Goal: Obtain resource: Download file/media

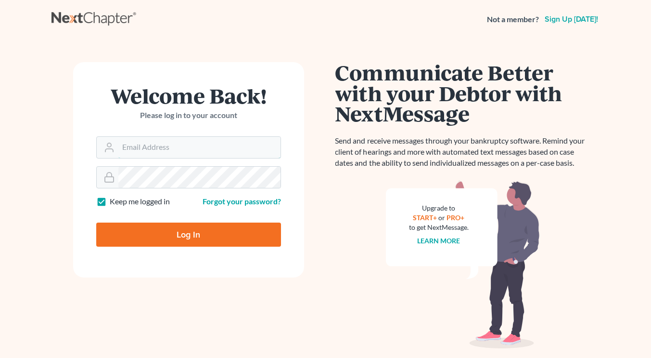
type input "[EMAIL_ADDRESS][DOMAIN_NAME]"
click at [195, 227] on input "Log In" at bounding box center [188, 234] width 185 height 24
type input "Thinking..."
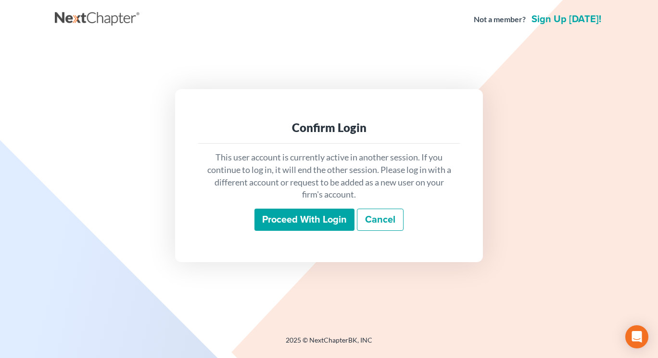
click at [294, 223] on input "Proceed with login" at bounding box center [305, 219] width 100 height 22
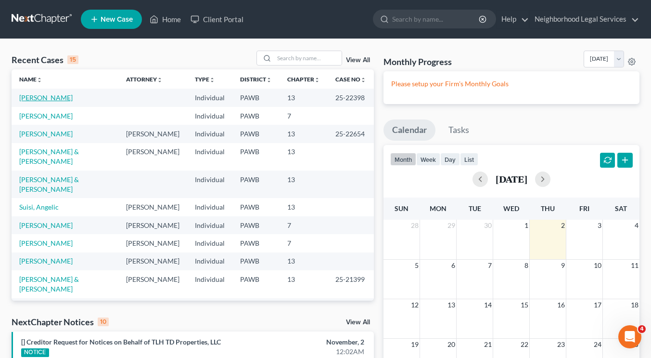
click at [63, 98] on link "[PERSON_NAME]" at bounding box center [45, 97] width 53 height 8
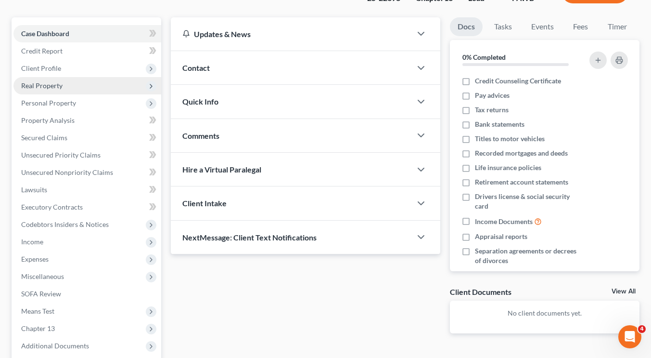
scroll to position [76, 0]
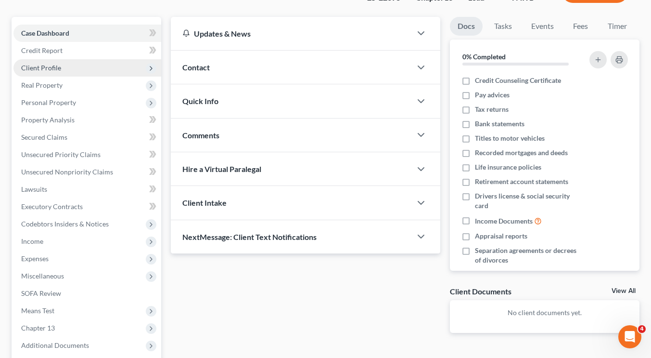
click at [72, 70] on span "Client Profile" at bounding box center [87, 67] width 148 height 17
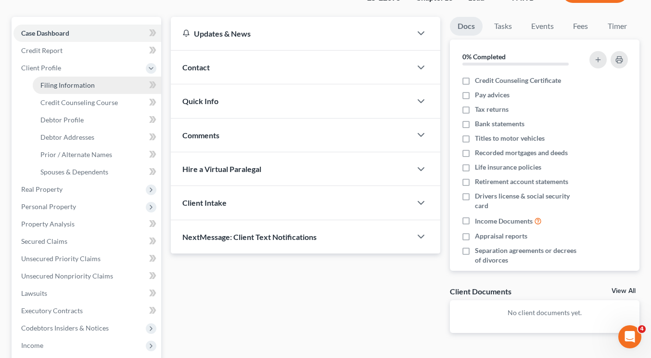
click at [71, 82] on span "Filing Information" at bounding box center [67, 85] width 54 height 8
select select "1"
select select "0"
select select "3"
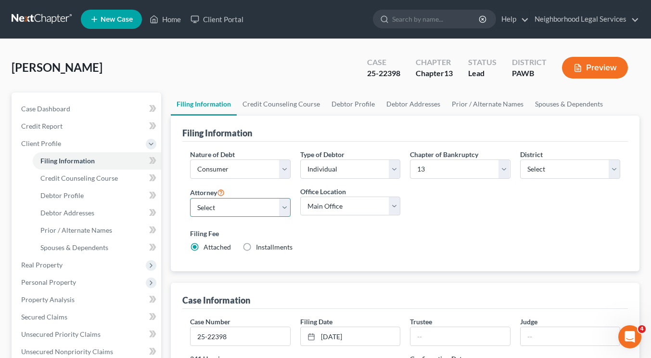
click at [263, 206] on select "Select [PERSON_NAME] [PERSON_NAME] [PERSON_NAME] - PAWB [PERSON_NAME] - PAWB [P…" at bounding box center [240, 207] width 100 height 19
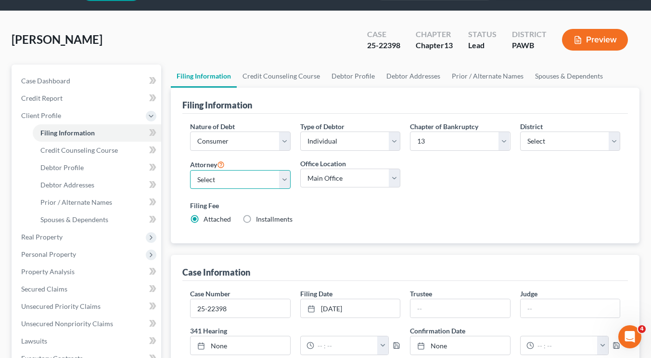
scroll to position [28, 0]
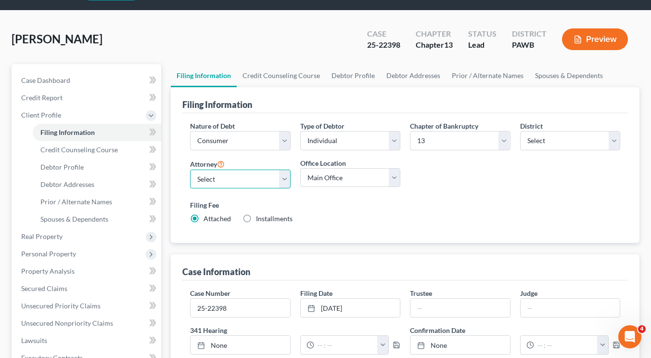
click at [254, 173] on select "Select [PERSON_NAME] [PERSON_NAME] [PERSON_NAME] - PAWB [PERSON_NAME] - PAWB [P…" at bounding box center [240, 178] width 100 height 19
click at [429, 244] on div "Filing Information Nature of Debt Select Business Consumer Other Nature of Busi…" at bounding box center [405, 332] width 469 height 490
click at [235, 172] on select "Select [PERSON_NAME] [PERSON_NAME] [PERSON_NAME] - PAWB [PERSON_NAME] - PAWB [P…" at bounding box center [240, 178] width 100 height 19
click at [430, 227] on div "Filing Fee Attached Installments Installments" at bounding box center [405, 213] width 440 height 35
click at [424, 245] on div "Filing Information Nature of Debt Select Business Consumer Other Nature of Busi…" at bounding box center [405, 332] width 469 height 490
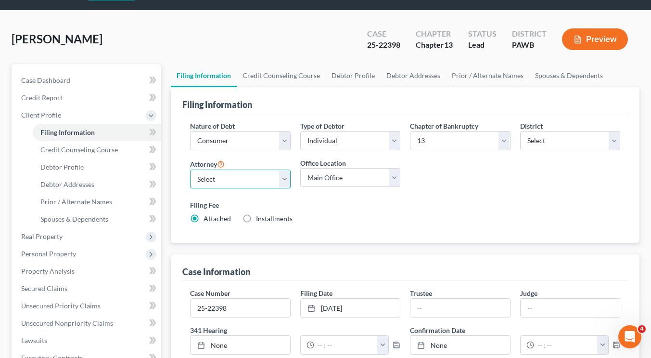
click at [232, 178] on select "Select [PERSON_NAME] [PERSON_NAME] [PERSON_NAME] - PAWB [PERSON_NAME] - PAWB [P…" at bounding box center [240, 178] width 100 height 19
click at [376, 212] on div "Filing Fee Attached Installments Installments" at bounding box center [405, 212] width 430 height 24
click at [230, 37] on div "[PERSON_NAME] Upgraded Case 25-22398 Chapter Chapter 13 Status [GEOGRAPHIC_DATA…" at bounding box center [326, 43] width 628 height 42
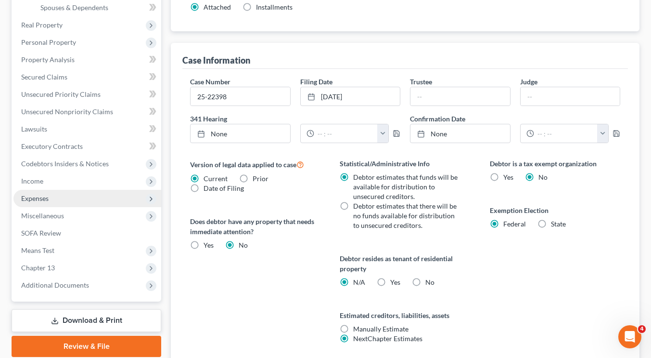
scroll to position [239, 0]
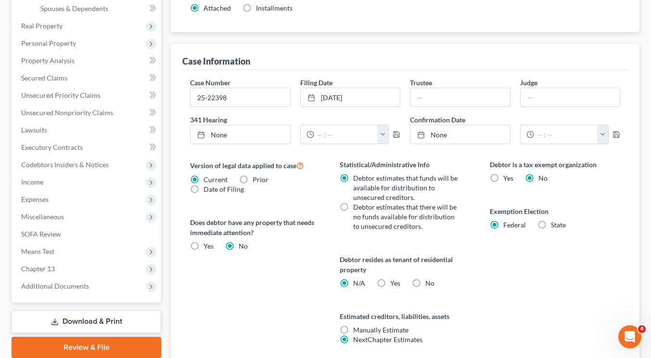
click at [92, 321] on link "Download & Print" at bounding box center [87, 321] width 150 height 23
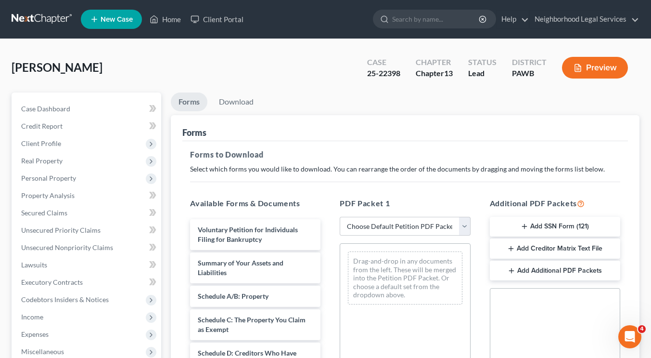
scroll to position [162, 0]
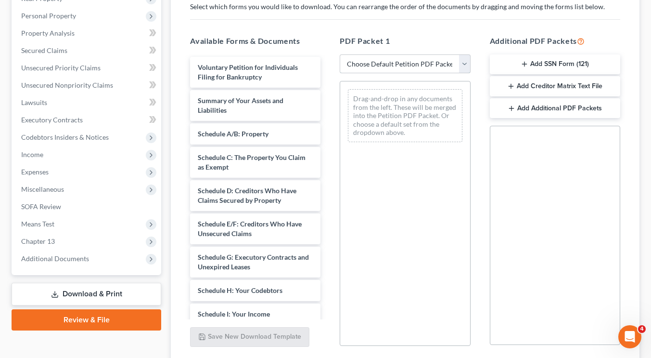
click at [388, 64] on select "Choose Default Petition PDF Packet Complete Bankruptcy Petition (all forms and …" at bounding box center [405, 63] width 130 height 19
select select "0"
click at [340, 54] on select "Choose Default Petition PDF Packet Complete Bankruptcy Petition (all forms and …" at bounding box center [405, 63] width 130 height 19
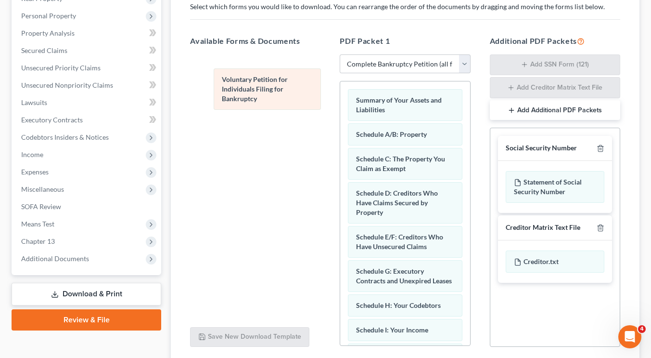
drag, startPoint x: 393, startPoint y: 104, endPoint x: 259, endPoint y: 84, distance: 135.3
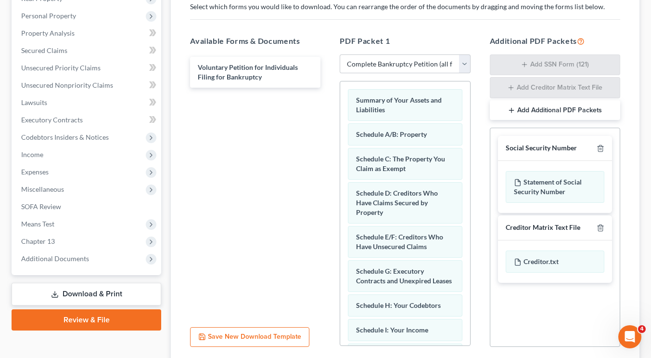
scroll to position [237, 0]
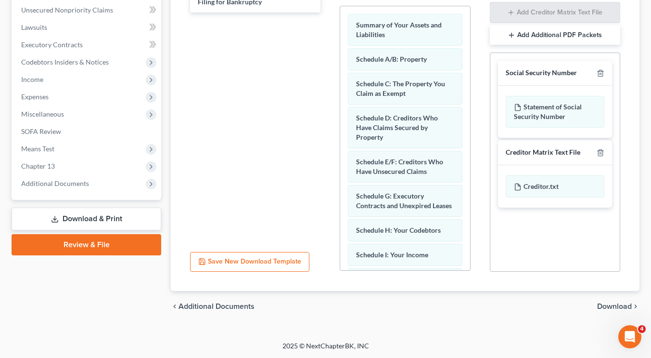
click at [624, 304] on span "Download" at bounding box center [614, 306] width 35 height 8
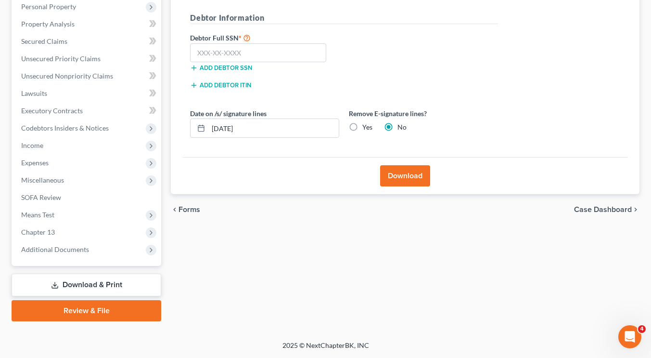
scroll to position [170, 0]
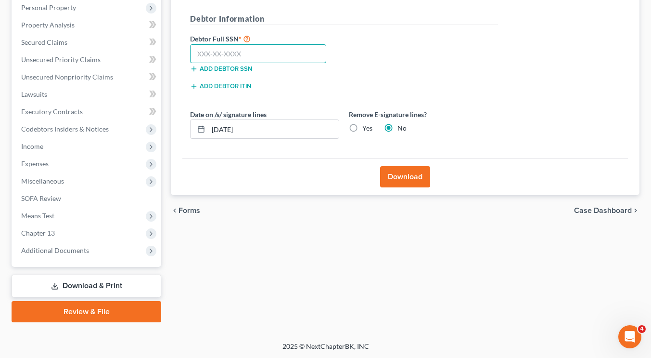
click at [234, 54] on input "text" at bounding box center [258, 53] width 136 height 19
type input "210-52-4427"
click at [425, 59] on div "Debtor Full SSN * 210-52-4427 Add debtor SSN" at bounding box center [344, 57] width 318 height 48
click at [410, 179] on button "Download" at bounding box center [405, 176] width 50 height 21
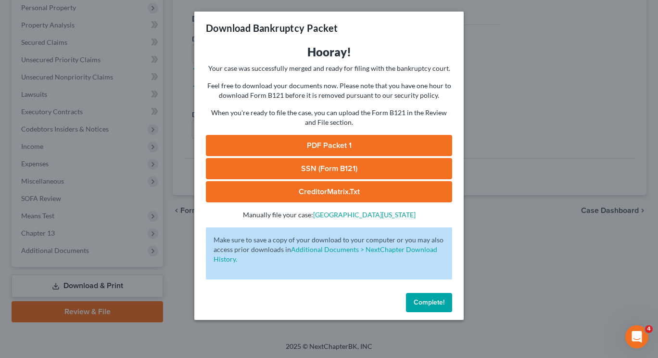
click at [360, 143] on link "PDF Packet 1" at bounding box center [329, 145] width 246 height 21
click at [425, 307] on button "Complete!" at bounding box center [429, 302] width 46 height 19
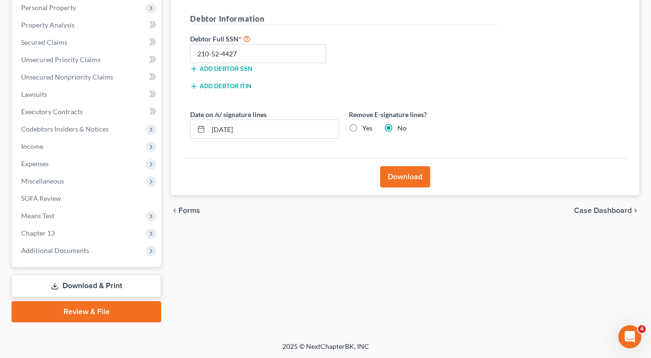
scroll to position [0, 0]
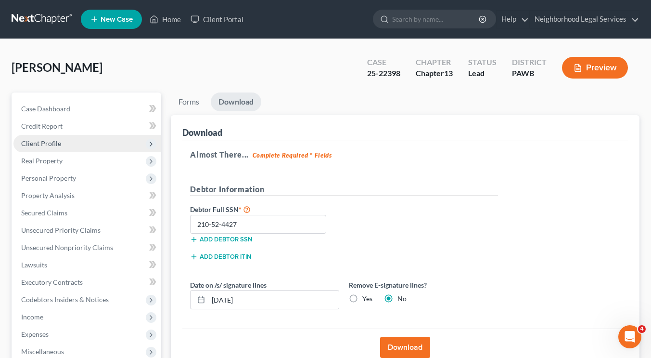
click at [69, 147] on span "Client Profile" at bounding box center [87, 143] width 148 height 17
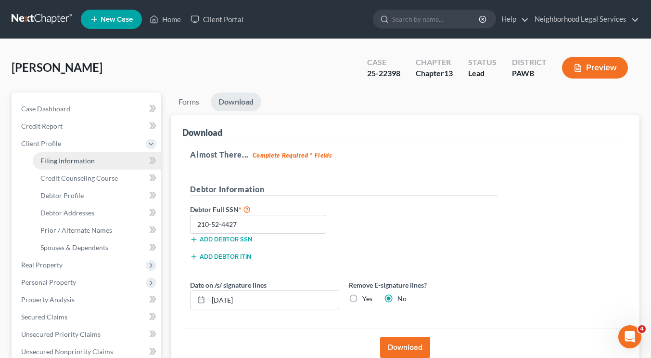
click at [71, 159] on span "Filing Information" at bounding box center [67, 160] width 54 height 8
select select "1"
select select "0"
select select "3"
select select "69"
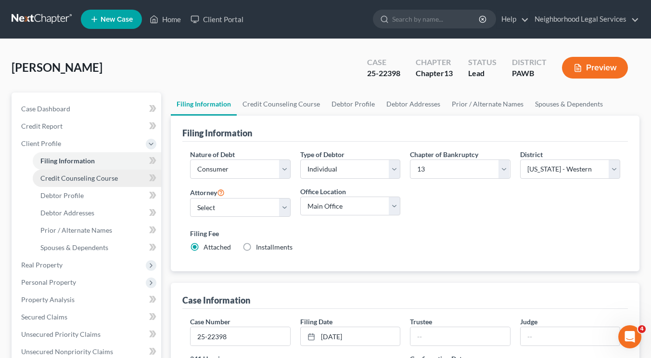
click at [79, 185] on link "Credit Counseling Course" at bounding box center [97, 177] width 128 height 17
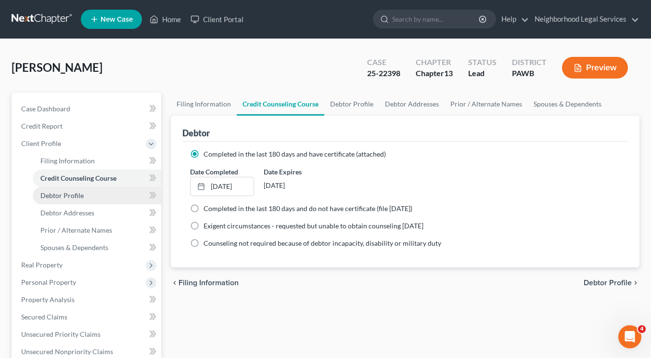
click at [80, 192] on span "Debtor Profile" at bounding box center [61, 195] width 43 height 8
select select "0"
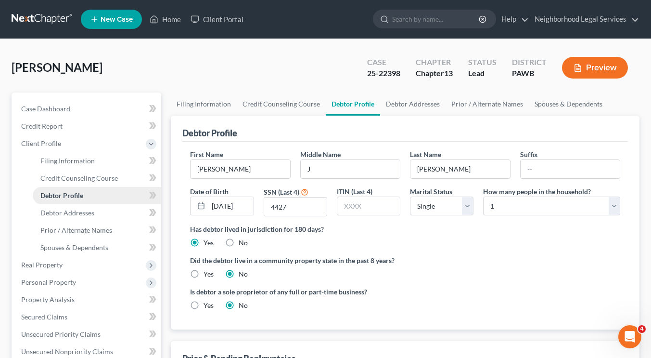
scroll to position [274, 0]
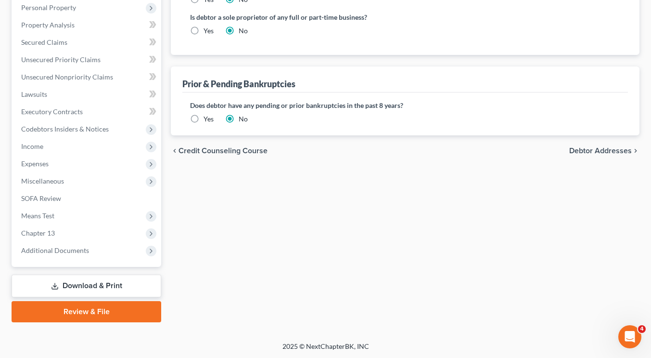
click at [81, 276] on link "Download & Print" at bounding box center [87, 285] width 150 height 23
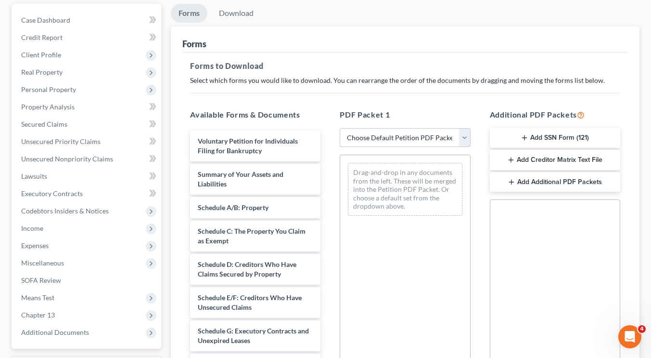
scroll to position [89, 0]
click at [403, 142] on select "Choose Default Petition PDF Packet Complete Bankruptcy Petition (all forms and …" at bounding box center [405, 137] width 130 height 19
select select "0"
click at [340, 128] on select "Choose Default Petition PDF Packet Complete Bankruptcy Petition (all forms and …" at bounding box center [405, 137] width 130 height 19
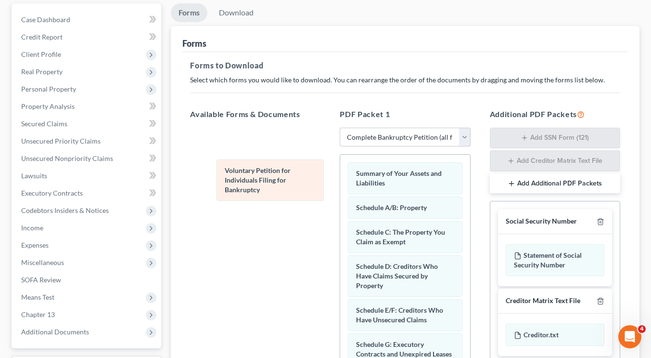
drag, startPoint x: 383, startPoint y: 167, endPoint x: 252, endPoint y: 166, distance: 130.9
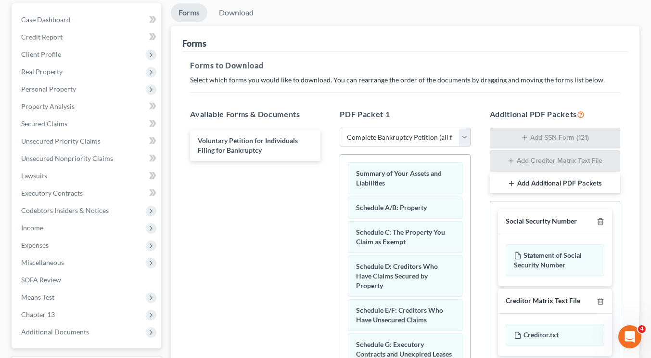
scroll to position [237, 0]
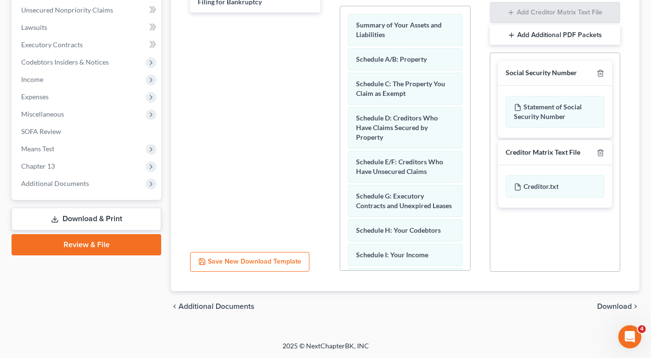
click at [603, 306] on span "Download" at bounding box center [614, 306] width 35 height 8
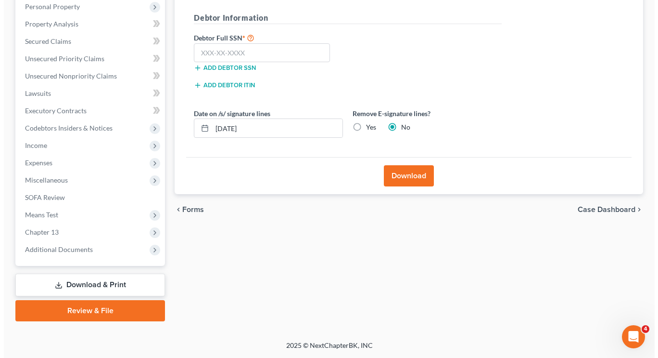
scroll to position [170, 0]
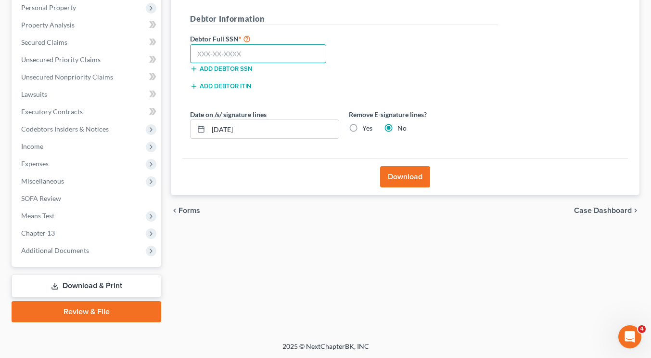
click at [230, 56] on input "text" at bounding box center [258, 53] width 136 height 19
paste input "210-52-4427"
type input "210-52-4427"
click at [411, 179] on button "Download" at bounding box center [405, 176] width 50 height 21
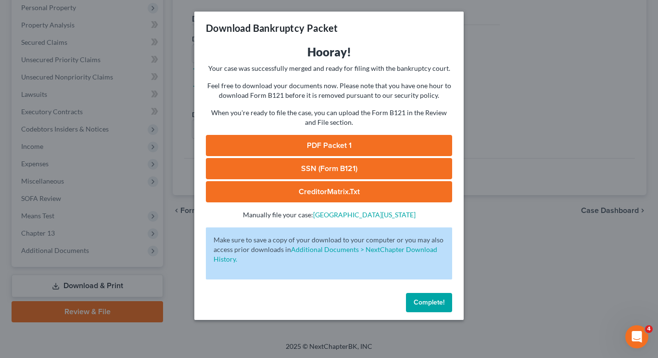
click at [349, 148] on link "PDF Packet 1" at bounding box center [329, 145] width 246 height 21
